Goal: Task Accomplishment & Management: Complete application form

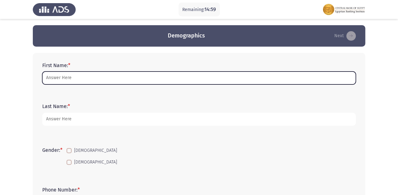
click at [102, 75] on input "First Name: *" at bounding box center [198, 78] width 313 height 13
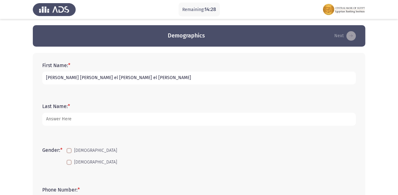
type input "[PERSON_NAME] [PERSON_NAME] el [PERSON_NAME] el [PERSON_NAME]"
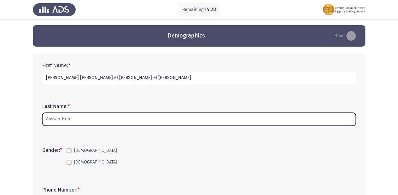
click at [84, 121] on input "Last Name: *" at bounding box center [198, 119] width 313 height 13
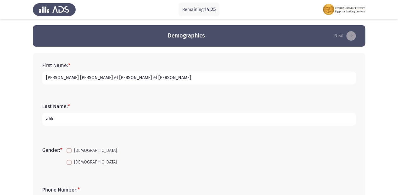
type input "abk"
click at [70, 161] on span at bounding box center [68, 162] width 5 height 5
click at [69, 165] on input "[DEMOGRAPHIC_DATA]" at bounding box center [69, 165] width 0 height 0
checkbox input "true"
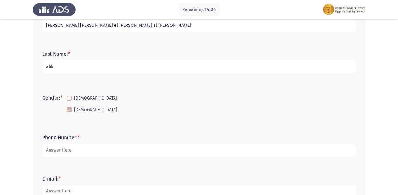
scroll to position [101, 0]
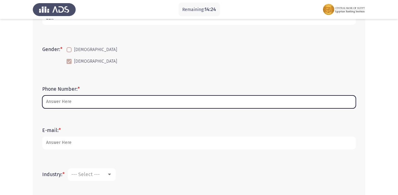
click at [74, 103] on input "Phone Number: *" at bounding box center [198, 101] width 313 height 13
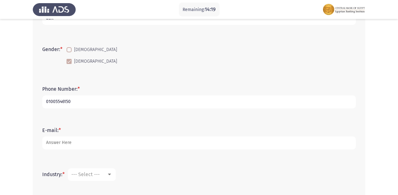
type input "01005546150"
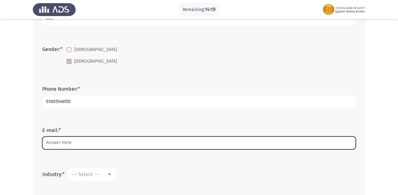
click at [94, 146] on input "E-mail: *" at bounding box center [198, 142] width 313 height 13
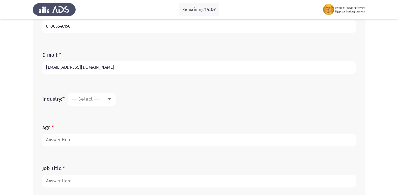
scroll to position [176, 0]
type input "[EMAIL_ADDRESS][DOMAIN_NAME]"
click at [103, 97] on div "--- Select ---" at bounding box center [88, 99] width 35 height 6
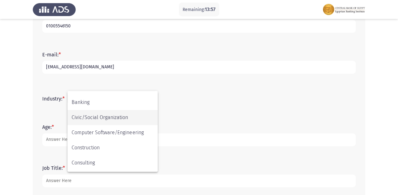
scroll to position [76, 0]
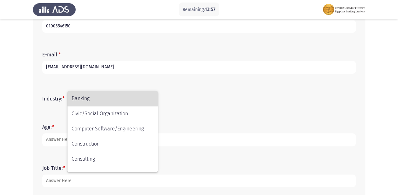
click at [83, 98] on span "Banking" at bounding box center [113, 98] width 82 height 15
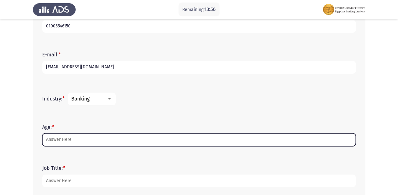
click at [84, 140] on input "Age: *" at bounding box center [198, 139] width 313 height 13
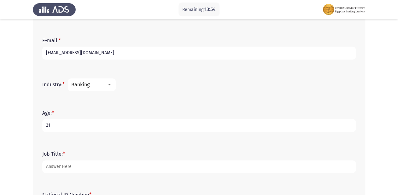
scroll to position [227, 0]
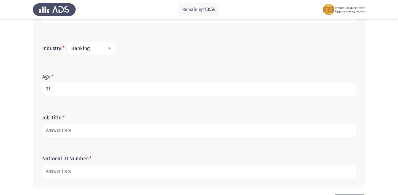
type input "21"
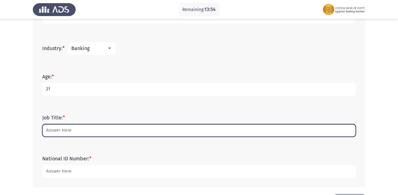
click at [71, 133] on input "Job Title: *" at bounding box center [198, 130] width 313 height 13
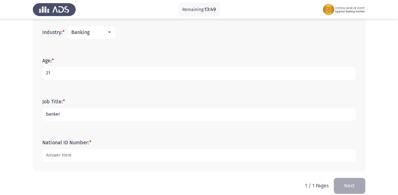
scroll to position [250, 0]
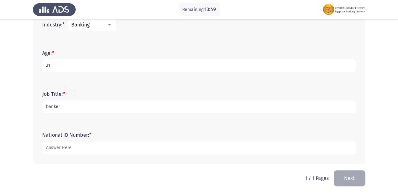
type input "banker"
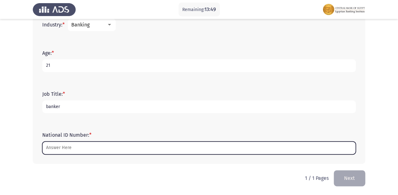
click at [80, 146] on input "National ID Number: *" at bounding box center [198, 147] width 313 height 13
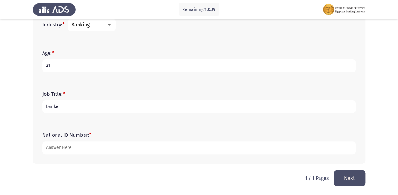
type input "[CREDIT_CARD_NUMBER]"
click at [346, 175] on button "Next" at bounding box center [348, 178] width 31 height 16
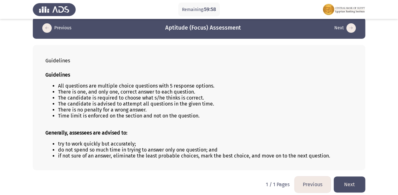
scroll to position [13, 0]
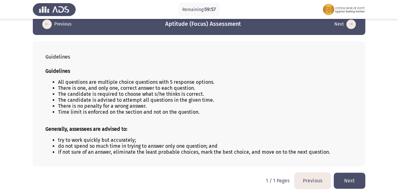
click at [345, 181] on button "Next" at bounding box center [348, 181] width 31 height 16
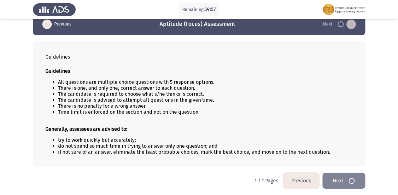
scroll to position [0, 0]
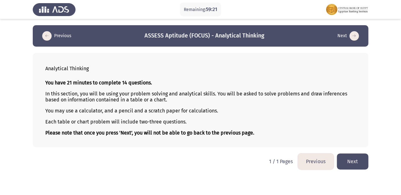
click at [350, 159] on button "Next" at bounding box center [352, 161] width 31 height 16
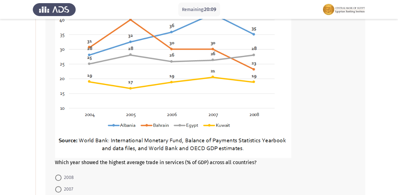
scroll to position [176, 0]
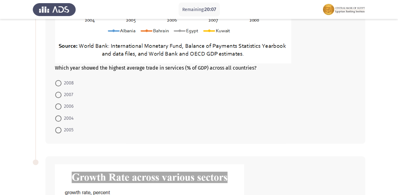
click at [57, 94] on span at bounding box center [58, 95] width 6 height 6
click at [57, 94] on input "2007" at bounding box center [58, 95] width 6 height 6
radio input "true"
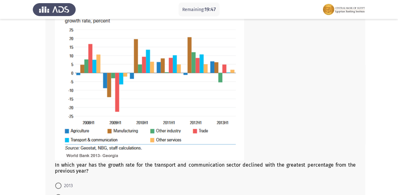
scroll to position [428, 0]
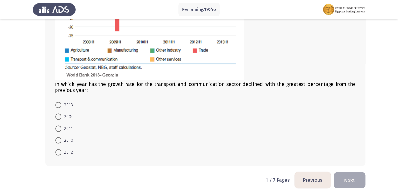
click at [61, 117] on span at bounding box center [58, 116] width 6 height 6
click at [61, 117] on input "2009" at bounding box center [58, 116] width 6 height 6
radio input "true"
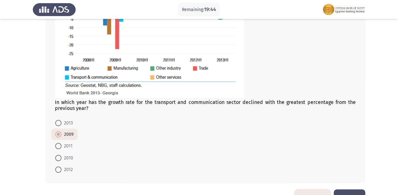
scroll to position [430, 0]
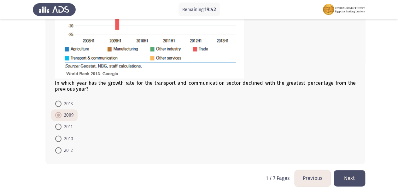
click at [350, 179] on button "Next" at bounding box center [348, 178] width 31 height 16
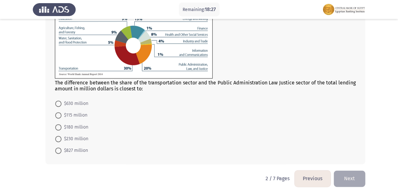
scroll to position [279, 0]
click at [58, 124] on span at bounding box center [58, 127] width 6 height 6
click at [58, 124] on input "$180 million" at bounding box center [58, 127] width 6 height 6
radio input "true"
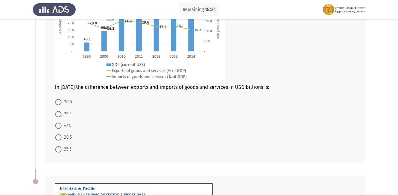
scroll to position [77, 0]
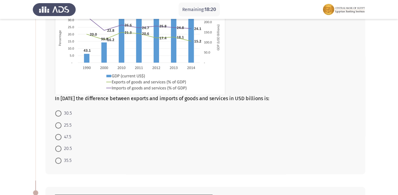
click at [60, 138] on span at bounding box center [58, 137] width 6 height 6
click at [60, 138] on input "47.5" at bounding box center [58, 137] width 6 height 6
radio input "true"
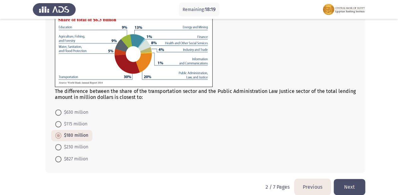
scroll to position [278, 0]
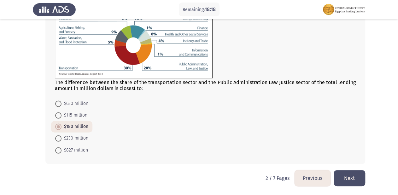
click at [356, 178] on button "Next" at bounding box center [348, 178] width 31 height 16
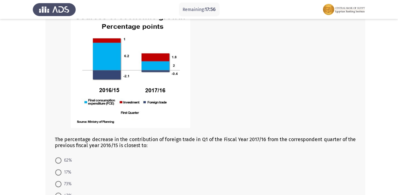
scroll to position [277, 0]
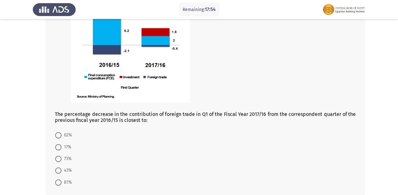
click at [56, 133] on span at bounding box center [58, 135] width 6 height 6
click at [56, 133] on input "62%" at bounding box center [58, 135] width 6 height 6
radio input "true"
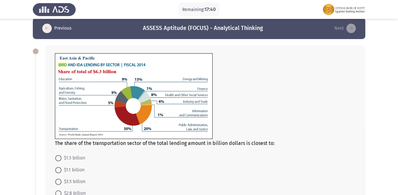
scroll to position [6, 0]
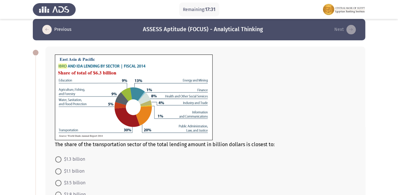
click at [59, 171] on span at bounding box center [58, 171] width 6 height 6
click at [59, 171] on input "$1.1 billion" at bounding box center [58, 171] width 6 height 6
radio input "true"
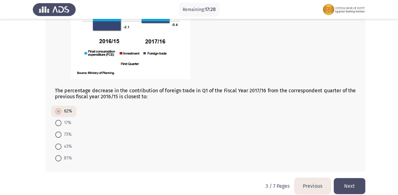
scroll to position [308, 0]
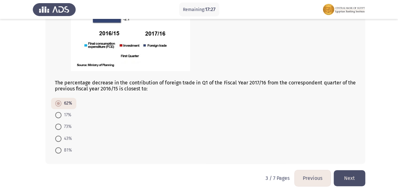
click at [358, 178] on button "Next" at bounding box center [348, 178] width 31 height 16
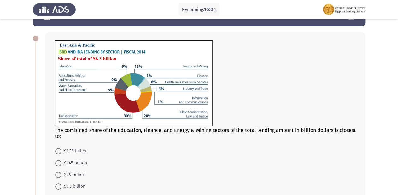
scroll to position [50, 0]
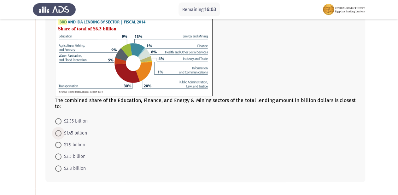
click at [61, 133] on label "$1.45 billion" at bounding box center [71, 133] width 32 height 8
click at [61, 133] on input "$1.45 billion" at bounding box center [58, 133] width 6 height 6
radio input "true"
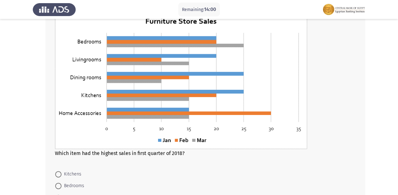
scroll to position [252, 0]
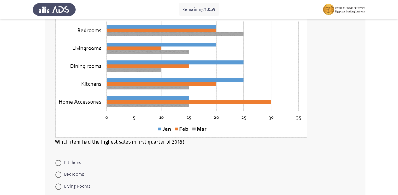
click at [59, 177] on span at bounding box center [58, 174] width 6 height 6
click at [59, 177] on input "Bedrooms" at bounding box center [58, 174] width 6 height 6
radio input "true"
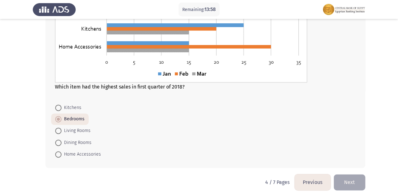
scroll to position [311, 0]
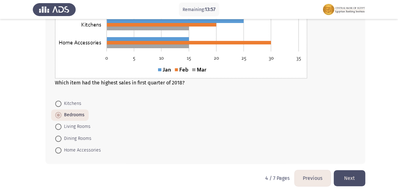
click at [353, 180] on button "Next" at bounding box center [348, 178] width 31 height 16
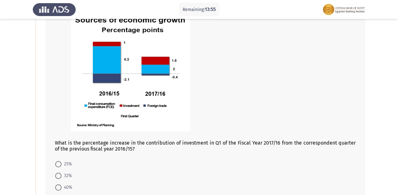
scroll to position [101, 0]
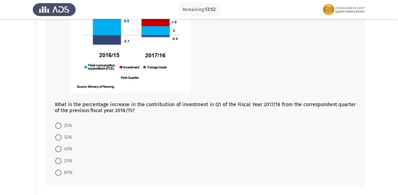
click at [59, 159] on span at bounding box center [58, 161] width 6 height 6
click at [59, 159] on input "20%" at bounding box center [58, 161] width 6 height 6
radio input "true"
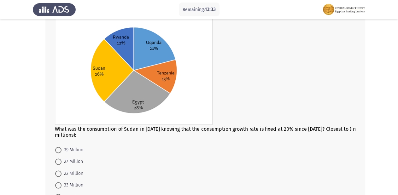
scroll to position [350, 0]
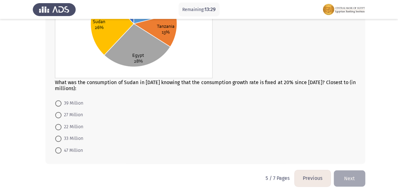
click at [58, 137] on span at bounding box center [58, 138] width 6 height 6
click at [58, 137] on input "33 Million" at bounding box center [58, 138] width 6 height 6
radio input "true"
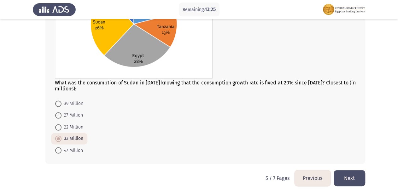
click at [60, 106] on span at bounding box center [58, 103] width 6 height 6
click at [60, 106] on input "39 Million" at bounding box center [58, 103] width 6 height 6
radio input "true"
click at [343, 174] on button "Next" at bounding box center [348, 178] width 31 height 16
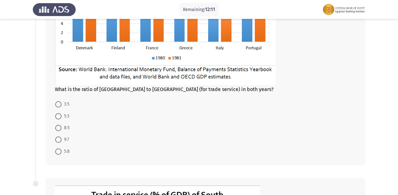
scroll to position [101, 0]
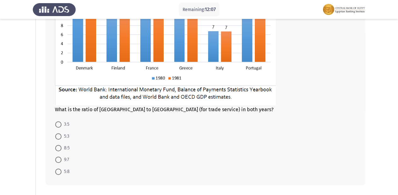
click at [57, 151] on span at bounding box center [58, 148] width 6 height 6
click at [57, 151] on input "8:5" at bounding box center [58, 148] width 6 height 6
radio input "true"
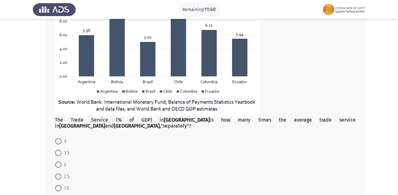
scroll to position [363, 0]
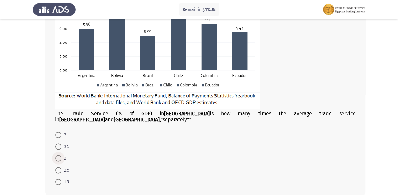
click at [59, 155] on span at bounding box center [58, 158] width 6 height 6
click at [59, 155] on input "2" at bounding box center [58, 158] width 6 height 6
radio input "true"
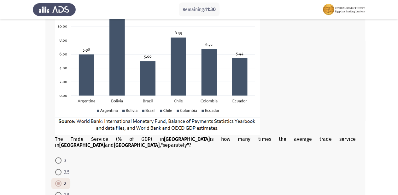
scroll to position [388, 0]
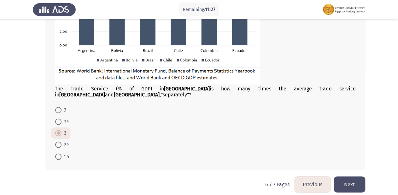
click at [60, 118] on span at bounding box center [58, 121] width 6 height 6
click at [60, 118] on input "3.5" at bounding box center [58, 121] width 6 height 6
radio input "true"
click at [357, 177] on button "Next" at bounding box center [348, 184] width 31 height 16
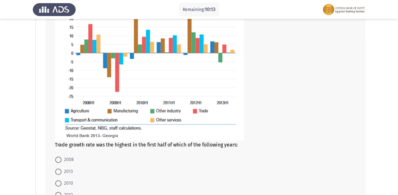
scroll to position [101, 0]
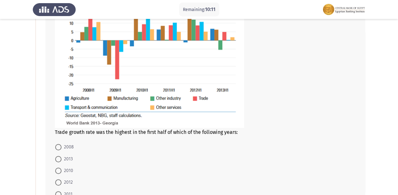
click at [55, 183] on span at bounding box center [58, 182] width 6 height 6
click at [55, 183] on input "2012" at bounding box center [58, 182] width 6 height 6
radio input "true"
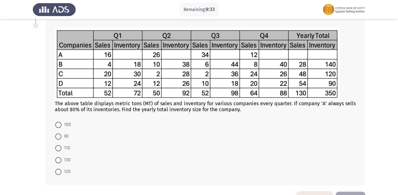
scroll to position [323, 0]
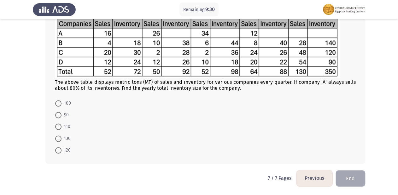
click at [59, 138] on span at bounding box center [58, 138] width 6 height 6
click at [59, 138] on input "130" at bounding box center [58, 138] width 6 height 6
radio input "true"
click at [60, 152] on span at bounding box center [58, 150] width 6 height 6
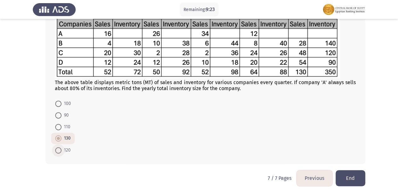
click at [60, 152] on input "120" at bounding box center [58, 150] width 6 height 6
radio input "true"
click at [318, 180] on button "Previous" at bounding box center [314, 178] width 36 height 16
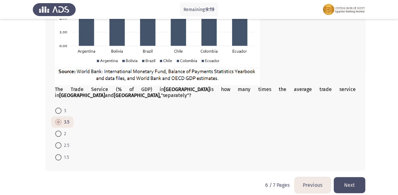
scroll to position [388, 0]
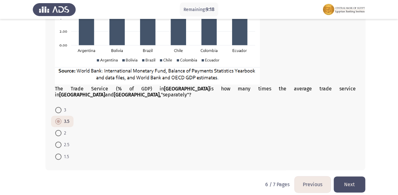
click at [307, 179] on button "Previous" at bounding box center [312, 184] width 36 height 16
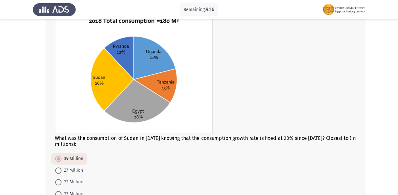
scroll to position [328, 0]
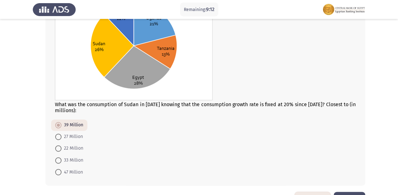
click at [60, 151] on span at bounding box center [58, 148] width 6 height 6
click at [60, 151] on input "22 Million" at bounding box center [58, 148] width 6 height 6
radio input "true"
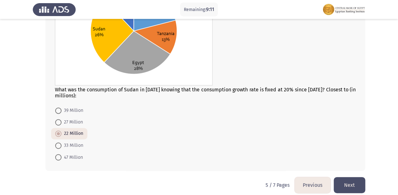
scroll to position [349, 0]
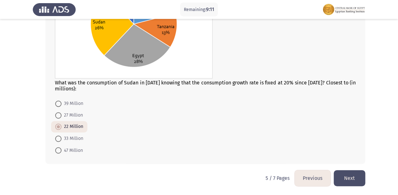
click at [311, 175] on button "Previous" at bounding box center [312, 178] width 36 height 16
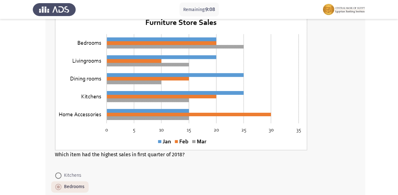
scroll to position [311, 0]
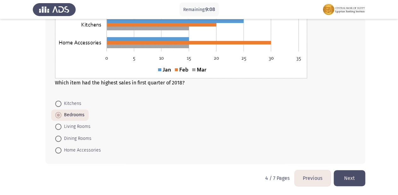
click at [345, 178] on button "Next" at bounding box center [348, 178] width 31 height 16
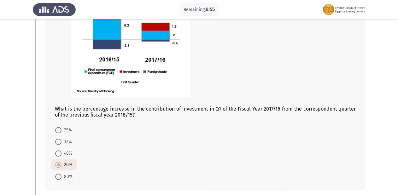
scroll to position [101, 0]
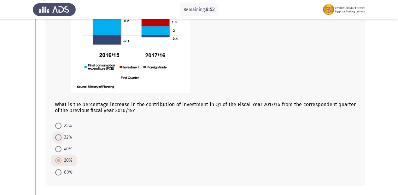
click at [60, 137] on span at bounding box center [58, 137] width 6 height 6
click at [60, 137] on input "32%" at bounding box center [58, 137] width 6 height 6
radio input "true"
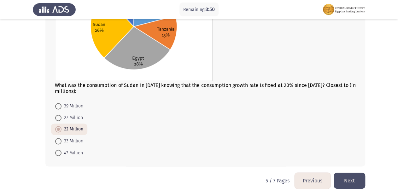
scroll to position [349, 0]
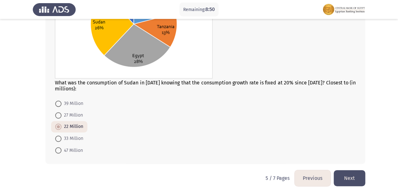
click at [59, 139] on span at bounding box center [58, 138] width 6 height 6
click at [59, 139] on input "33 Million" at bounding box center [58, 138] width 6 height 6
radio input "true"
click at [306, 175] on button "Previous" at bounding box center [312, 178] width 36 height 16
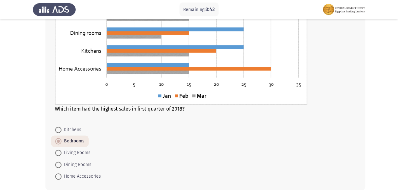
scroll to position [302, 0]
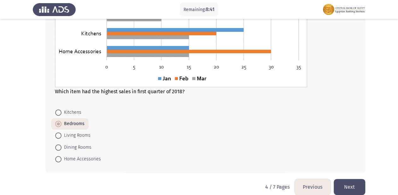
click at [305, 180] on button "Previous" at bounding box center [312, 187] width 36 height 16
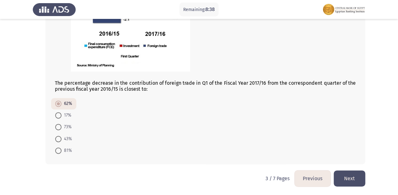
scroll to position [308, 0]
click at [57, 115] on span at bounding box center [58, 115] width 6 height 6
click at [57, 115] on input "17%" at bounding box center [58, 115] width 6 height 6
radio input "true"
click at [310, 178] on button "Previous" at bounding box center [312, 178] width 36 height 16
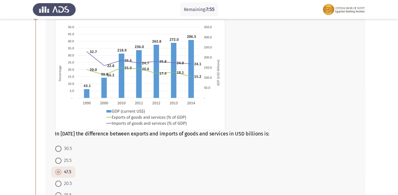
scroll to position [50, 0]
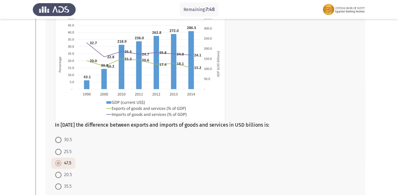
click at [58, 186] on span at bounding box center [58, 186] width 6 height 6
click at [58, 186] on input "35.5" at bounding box center [58, 186] width 6 height 6
radio input "true"
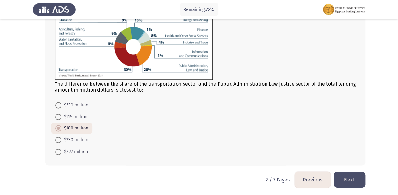
scroll to position [278, 0]
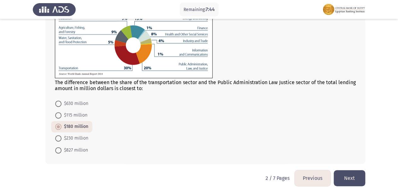
click at [300, 174] on button "Previous" at bounding box center [312, 178] width 36 height 16
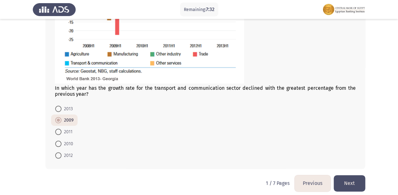
scroll to position [430, 0]
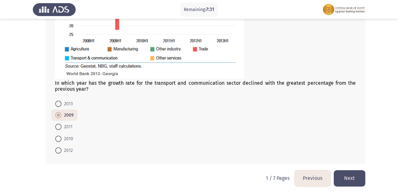
click at [352, 180] on button "Next" at bounding box center [348, 178] width 31 height 16
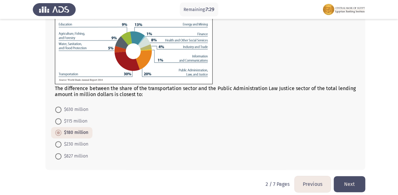
scroll to position [278, 0]
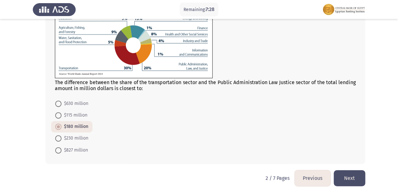
click at [353, 175] on button "Next" at bounding box center [348, 178] width 31 height 16
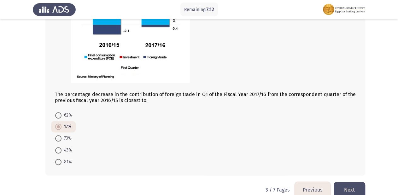
scroll to position [308, 0]
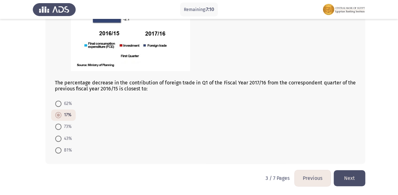
click at [342, 174] on button "Next" at bounding box center [348, 178] width 31 height 16
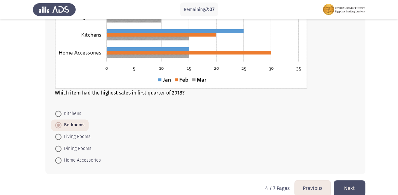
scroll to position [311, 0]
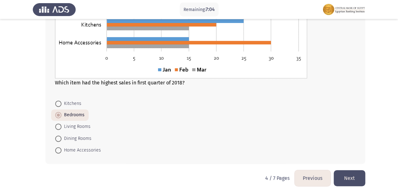
click at [348, 177] on button "Next" at bounding box center [348, 178] width 31 height 16
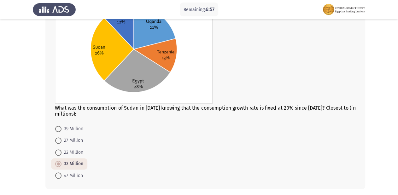
scroll to position [349, 0]
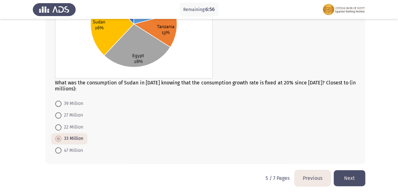
click at [351, 179] on button "Next" at bounding box center [348, 178] width 31 height 16
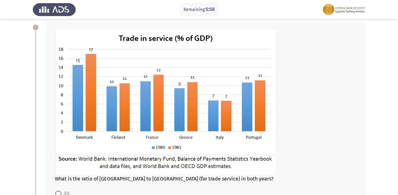
scroll to position [50, 0]
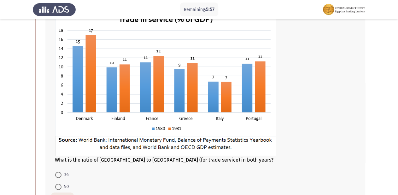
click at [59, 185] on span at bounding box center [58, 187] width 6 height 6
click at [59, 185] on input "5:3" at bounding box center [58, 187] width 6 height 6
radio input "true"
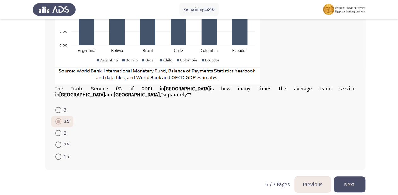
scroll to position [388, 0]
click at [352, 178] on button "Next" at bounding box center [348, 184] width 31 height 16
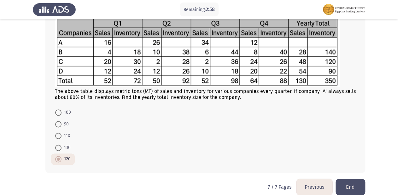
scroll to position [322, 0]
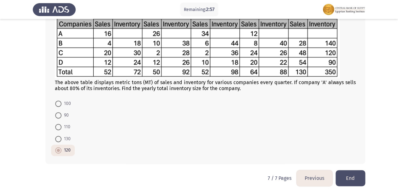
click at [311, 181] on button "Previous" at bounding box center [314, 178] width 36 height 16
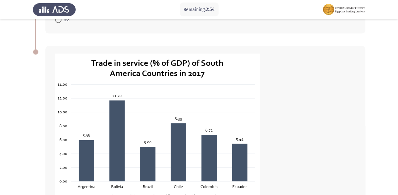
scroll to position [378, 0]
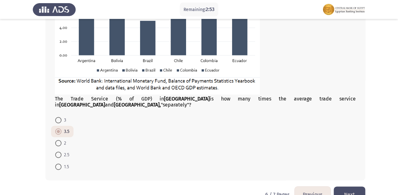
click at [315, 186] on button "Previous" at bounding box center [312, 194] width 36 height 16
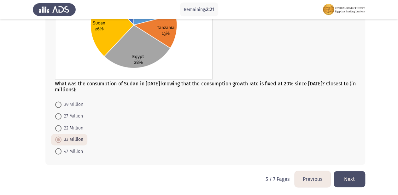
scroll to position [349, 0]
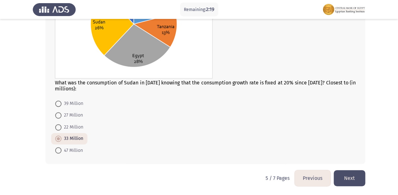
click at [58, 153] on label "47 Million" at bounding box center [69, 150] width 28 height 8
click at [58, 153] on input "47 Million" at bounding box center [58, 150] width 6 height 6
radio input "true"
click at [304, 175] on button "Previous" at bounding box center [312, 178] width 36 height 16
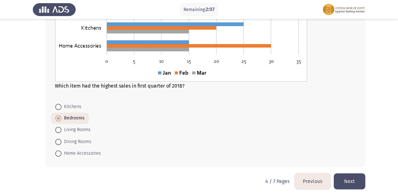
scroll to position [311, 0]
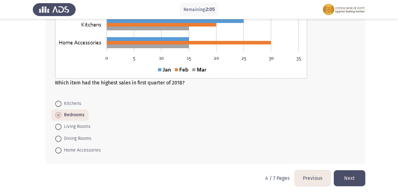
click at [303, 172] on button "Previous" at bounding box center [312, 178] width 36 height 16
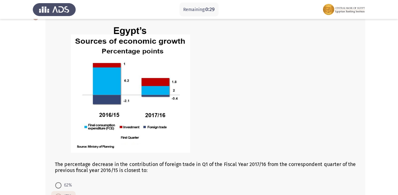
scroll to position [308, 0]
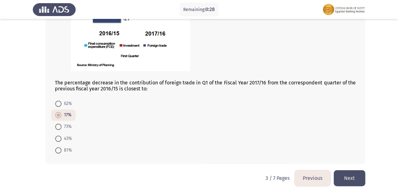
click at [352, 177] on button "Next" at bounding box center [348, 178] width 31 height 16
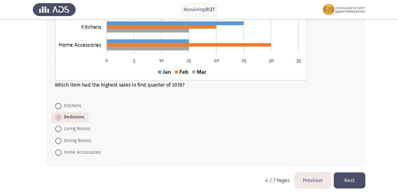
scroll to position [311, 0]
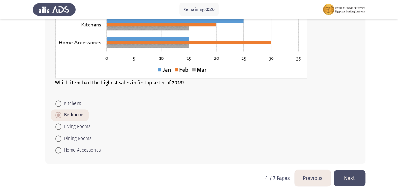
click at [354, 180] on button "Next" at bounding box center [348, 178] width 31 height 16
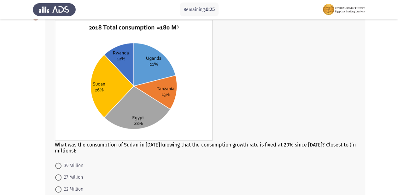
scroll to position [349, 0]
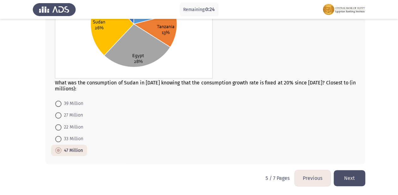
click at [350, 182] on button "Next" at bounding box center [348, 178] width 31 height 16
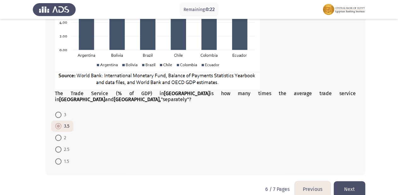
scroll to position [388, 0]
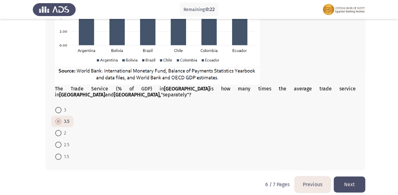
click at [355, 177] on button "Next" at bounding box center [348, 184] width 31 height 16
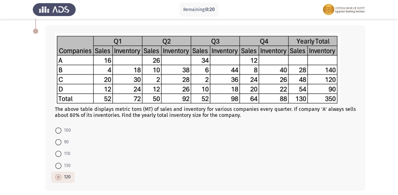
scroll to position [302, 0]
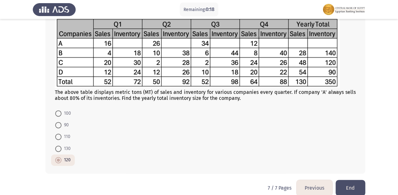
scroll to position [322, 0]
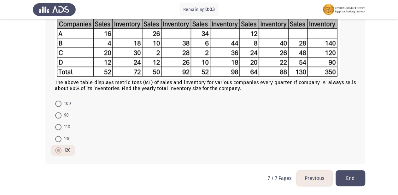
click at [350, 178] on button "End" at bounding box center [350, 178] width 30 height 16
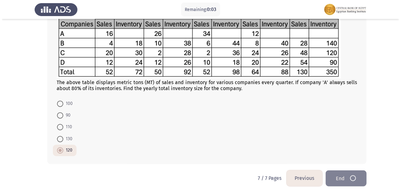
scroll to position [0, 0]
